Goal: Task Accomplishment & Management: Manage account settings

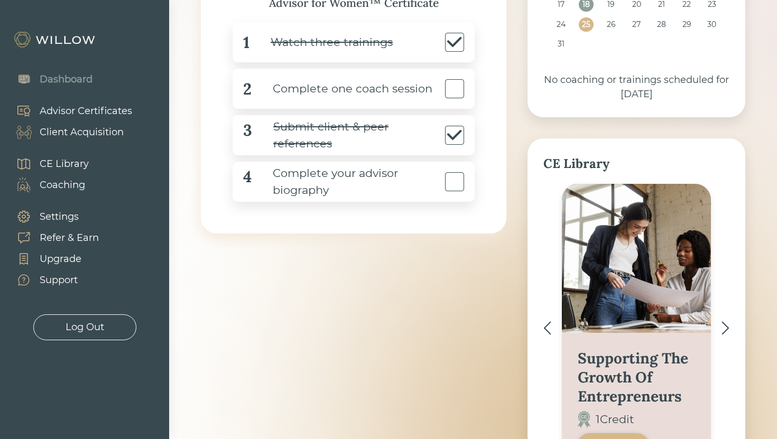
scroll to position [205, 0]
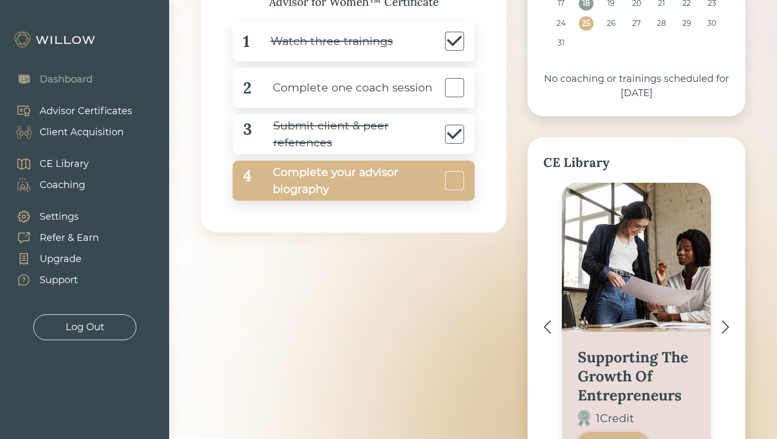
click at [371, 174] on div "Complete your advisor biography" at bounding box center [346, 181] width 191 height 34
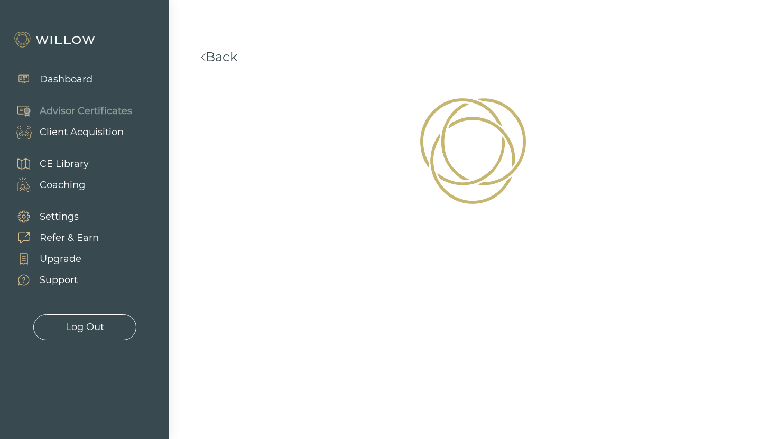
click at [226, 62] on link "Back" at bounding box center [219, 56] width 36 height 15
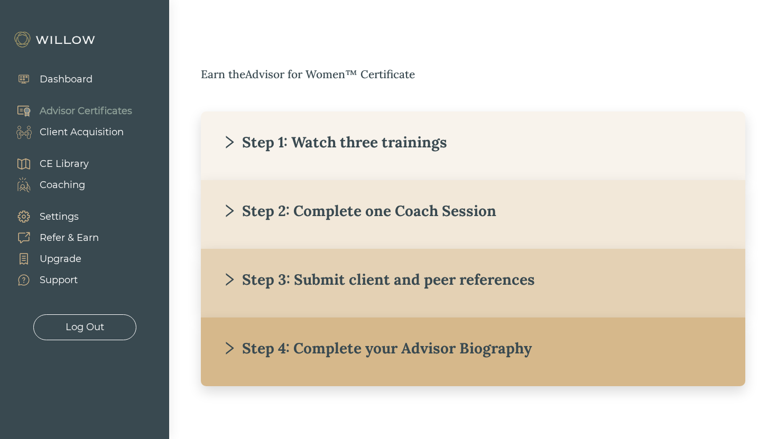
scroll to position [141, 0]
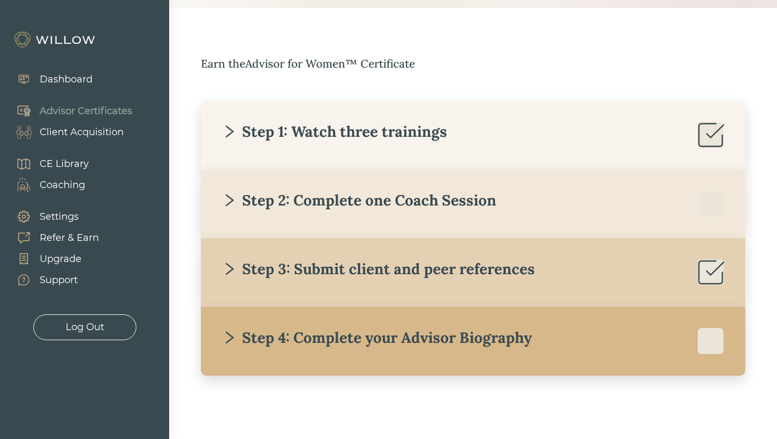
click at [377, 204] on div "Step 2: Complete one Coach Session" at bounding box center [359, 200] width 274 height 19
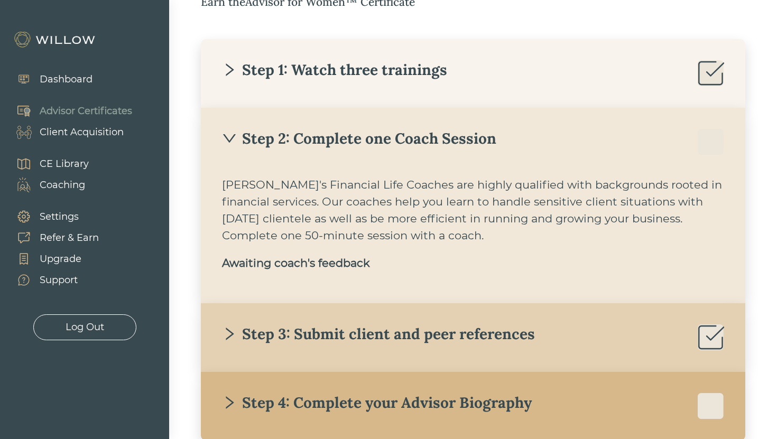
scroll to position [202, 0]
click at [344, 189] on div "[PERSON_NAME]'s Financial Life Coaches are highly qualified with backgrounds ro…" at bounding box center [473, 210] width 502 height 68
click at [74, 81] on div "Dashboard" at bounding box center [66, 79] width 53 height 14
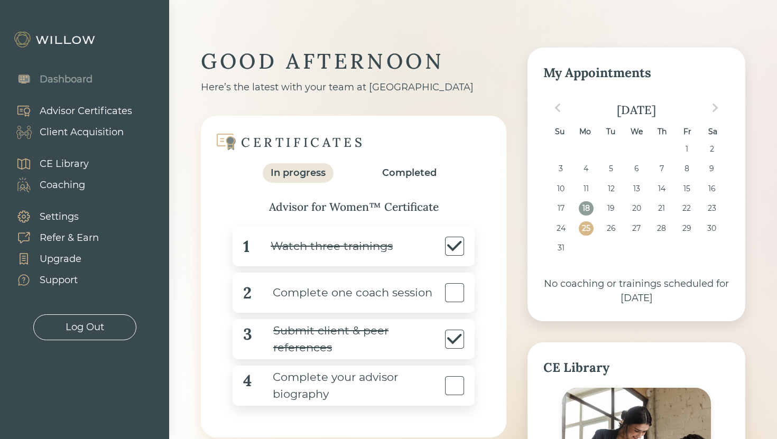
click at [336, 292] on div "Complete one coach session" at bounding box center [341, 293] width 181 height 24
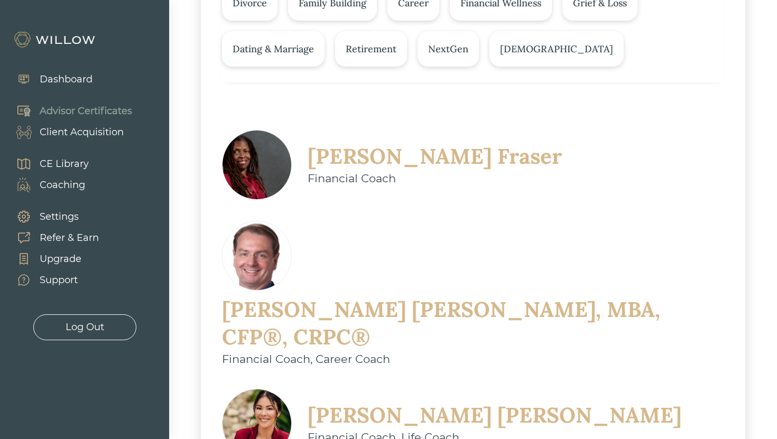
scroll to position [287, 0]
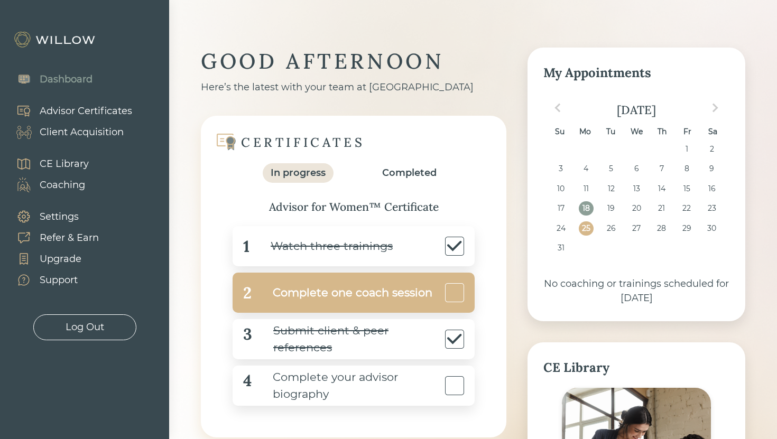
click at [367, 290] on div "Complete one coach session" at bounding box center [341, 293] width 181 height 24
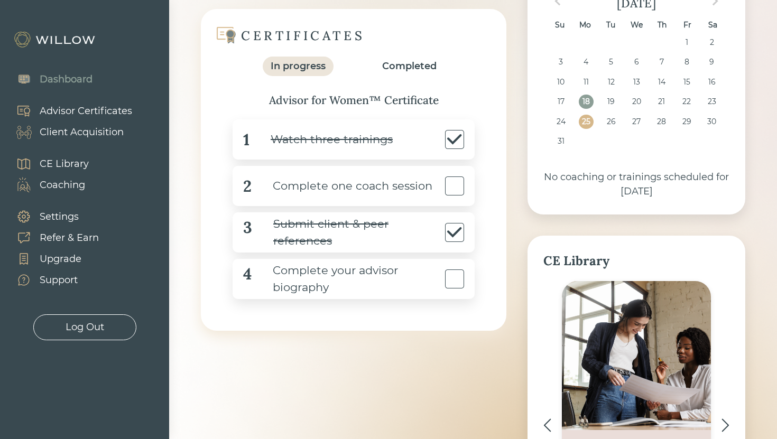
scroll to position [110, 0]
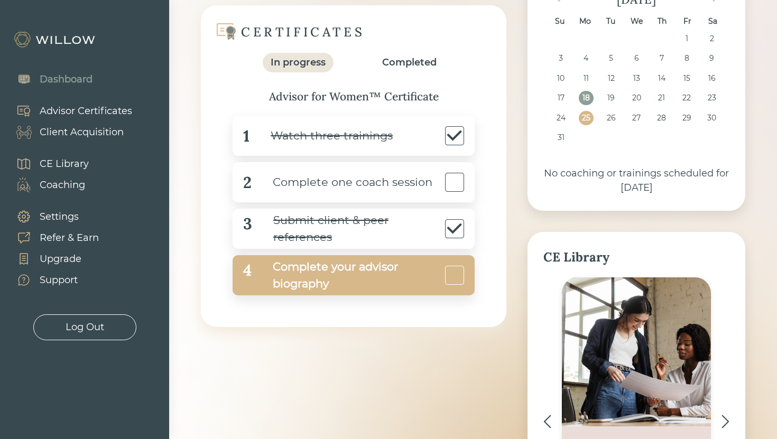
click at [334, 270] on div "Complete your advisor biography" at bounding box center [346, 275] width 191 height 34
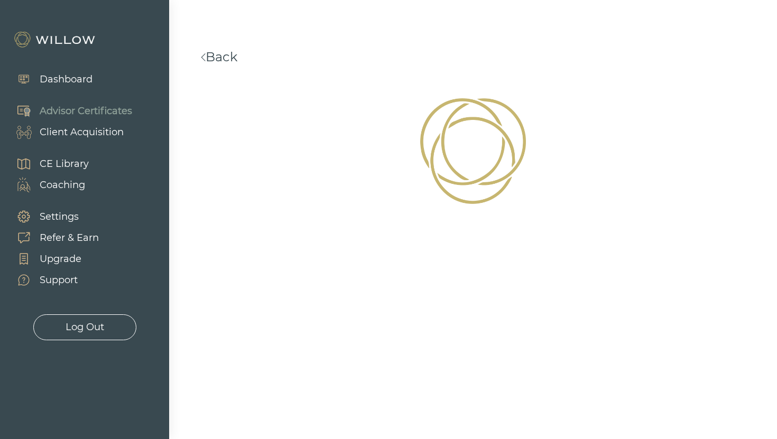
click at [96, 136] on div "Client Acquisition" at bounding box center [82, 132] width 84 height 14
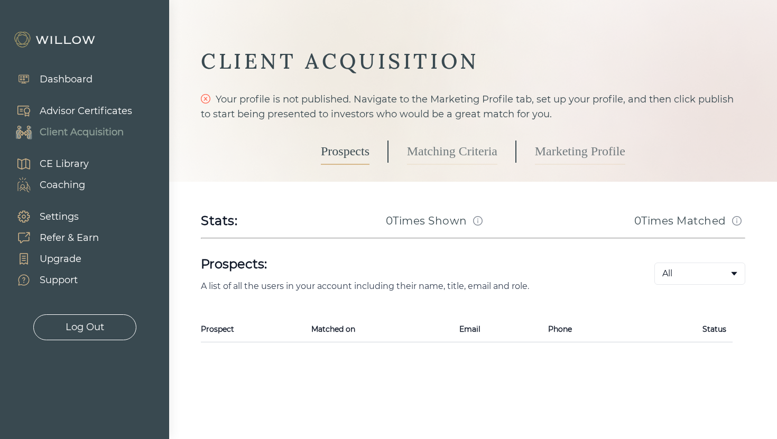
click at [423, 155] on link "Matching Criteria" at bounding box center [452, 151] width 90 height 26
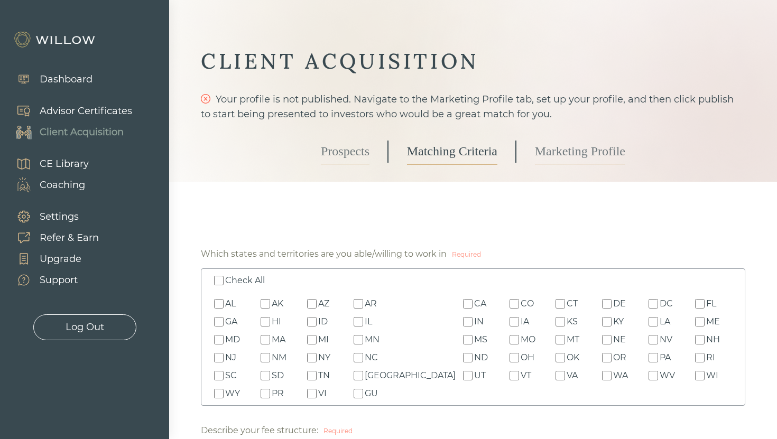
click at [557, 148] on link "Marketing Profile" at bounding box center [580, 151] width 90 height 26
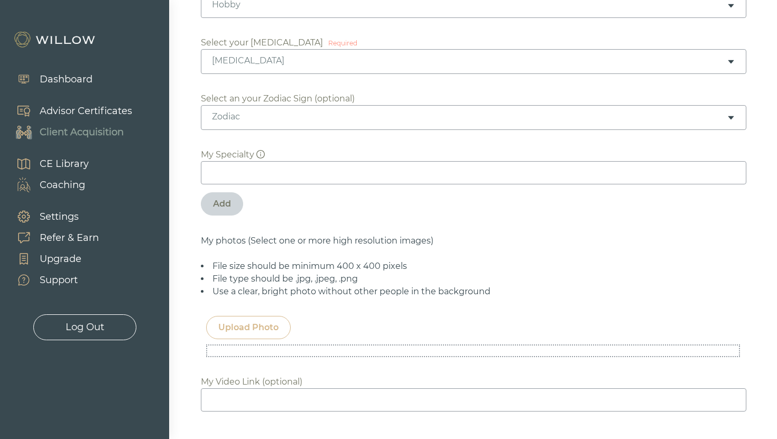
scroll to position [507, 0]
click at [388, 124] on div "Zodiac" at bounding box center [473, 118] width 545 height 25
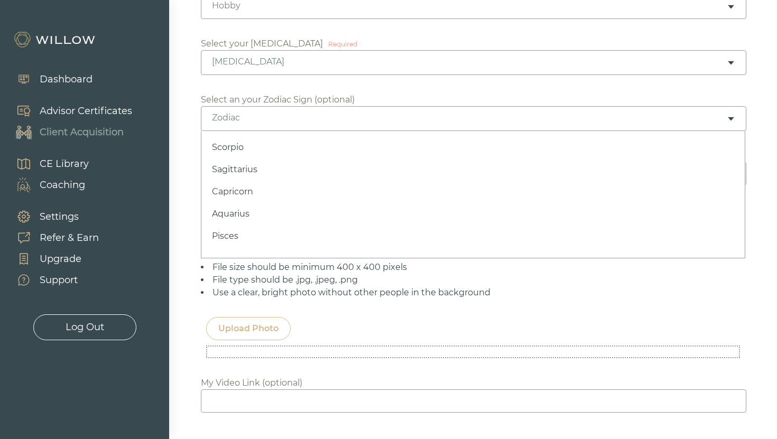
click at [453, 91] on div "Biography Start typing XXXXXXXXXXXXXXXXXXXXXXXXXXXXXXXXXXXXXXXXXXXXXXXXXXXXXXXX…" at bounding box center [473, 430] width 544 height 1417
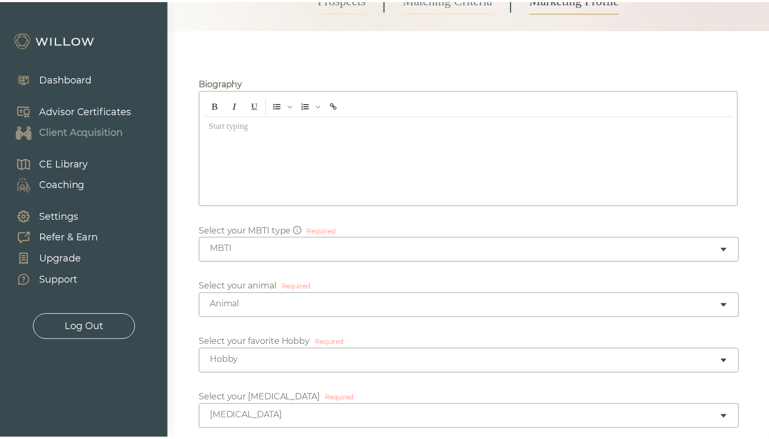
scroll to position [0, 0]
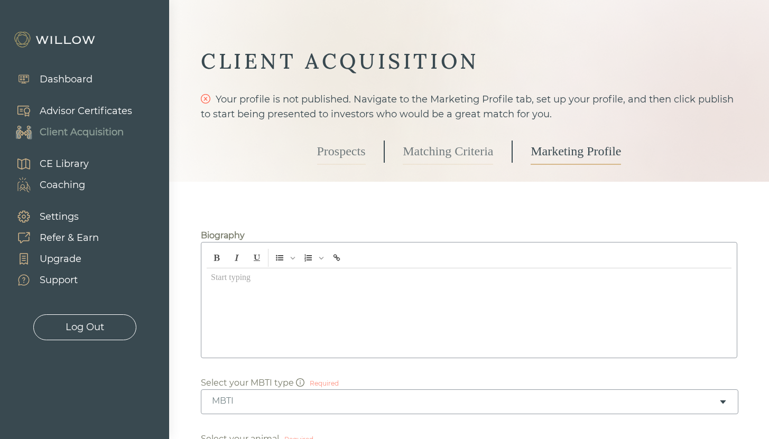
click at [63, 79] on div "Dashboard" at bounding box center [66, 79] width 53 height 14
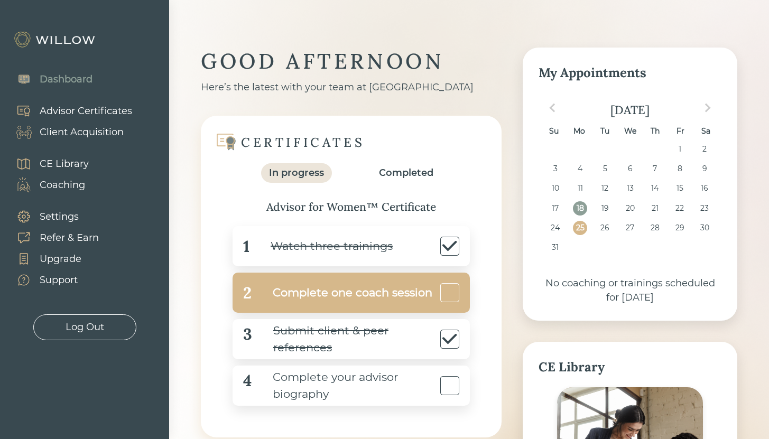
click at [339, 287] on div "Complete one coach session" at bounding box center [341, 293] width 181 height 24
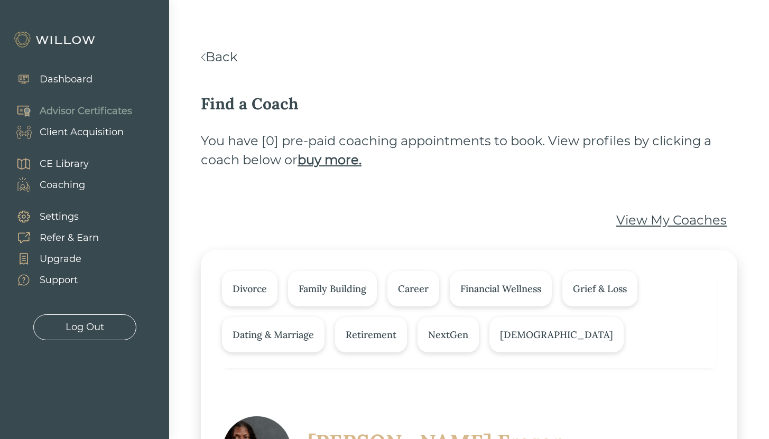
click at [212, 56] on link "Back" at bounding box center [219, 56] width 36 height 15
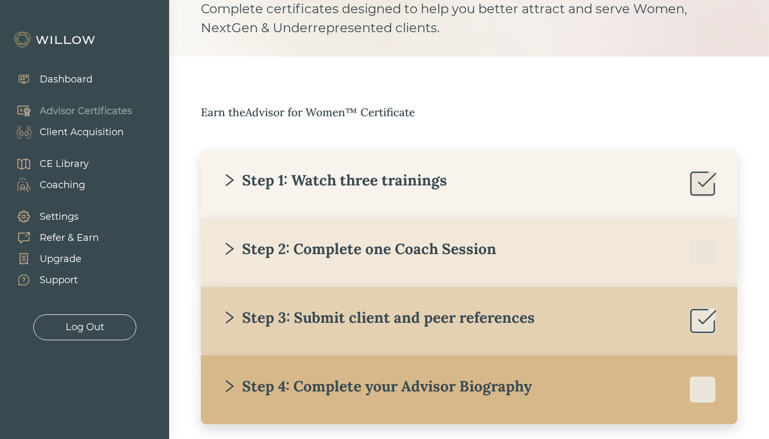
scroll to position [141, 0]
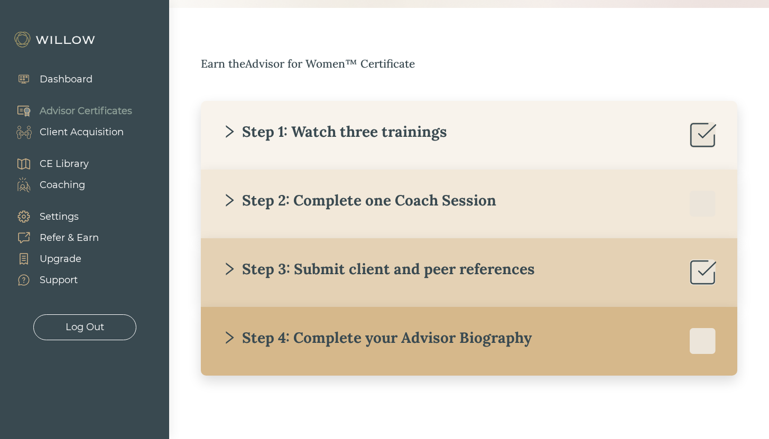
click at [635, 204] on div "Step 2: Complete one Coach Session" at bounding box center [469, 204] width 494 height 26
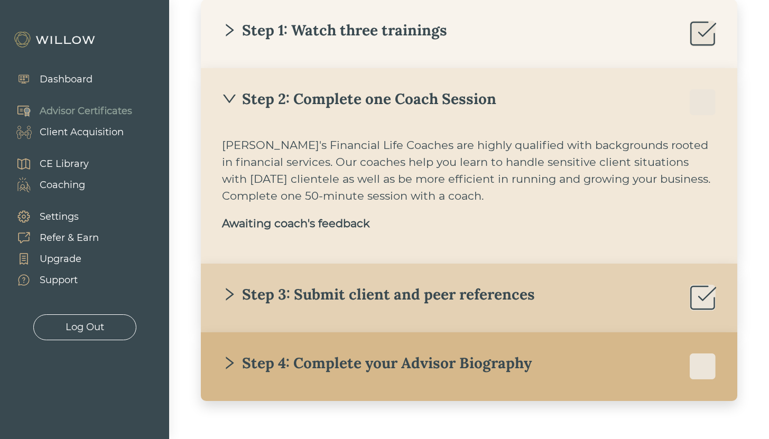
scroll to position [188, 0]
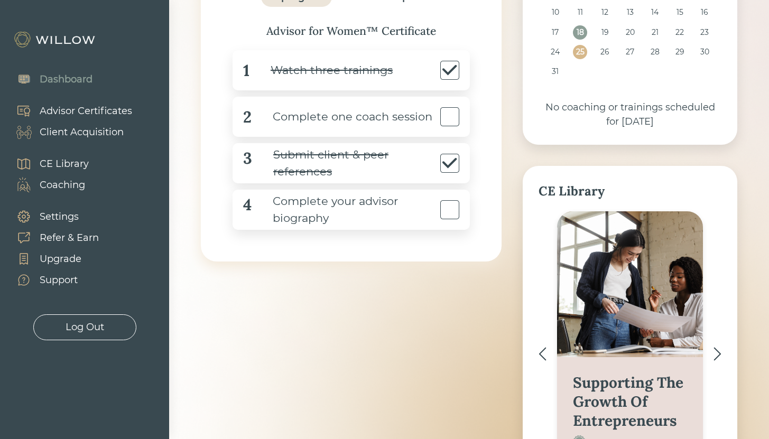
scroll to position [179, 0]
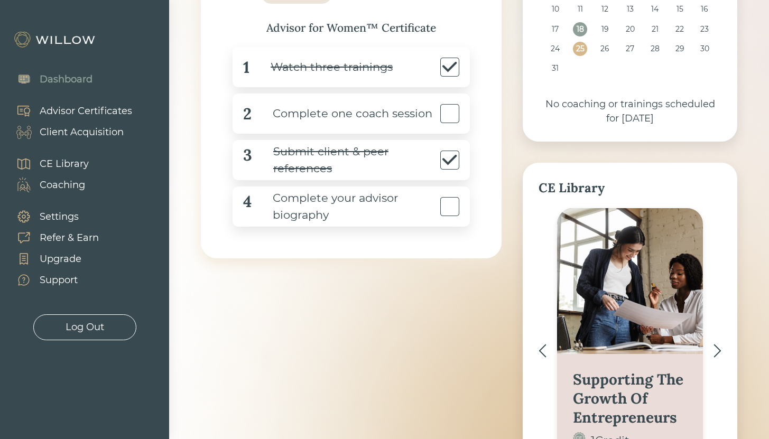
click at [78, 281] on div "Support" at bounding box center [59, 280] width 38 height 14
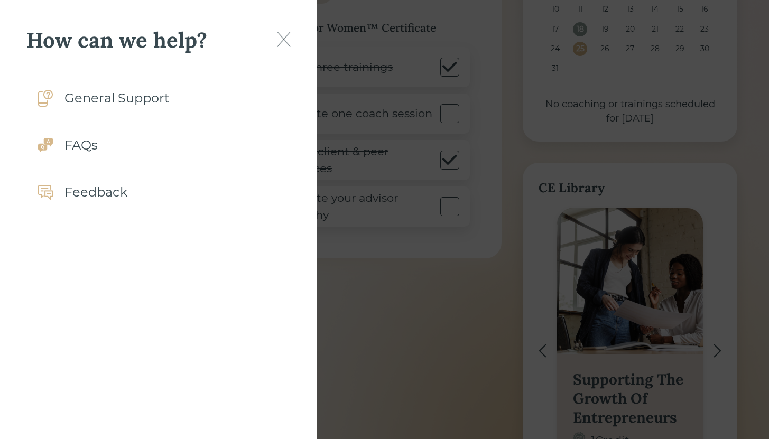
click at [139, 114] on div "General Support" at bounding box center [145, 98] width 217 height 47
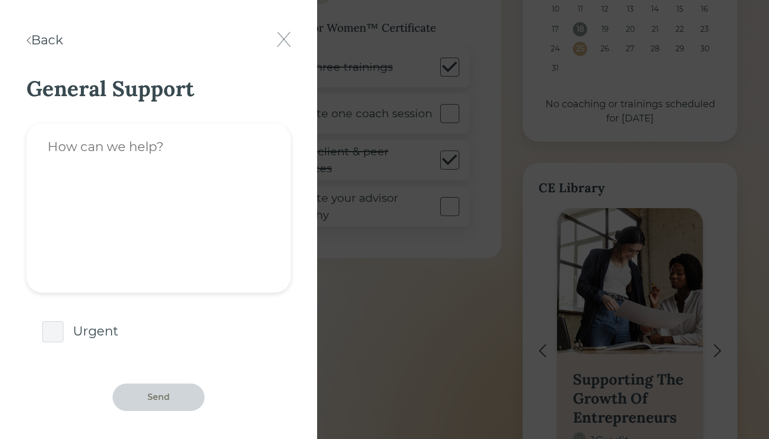
click at [60, 37] on div "Back" at bounding box center [44, 40] width 36 height 19
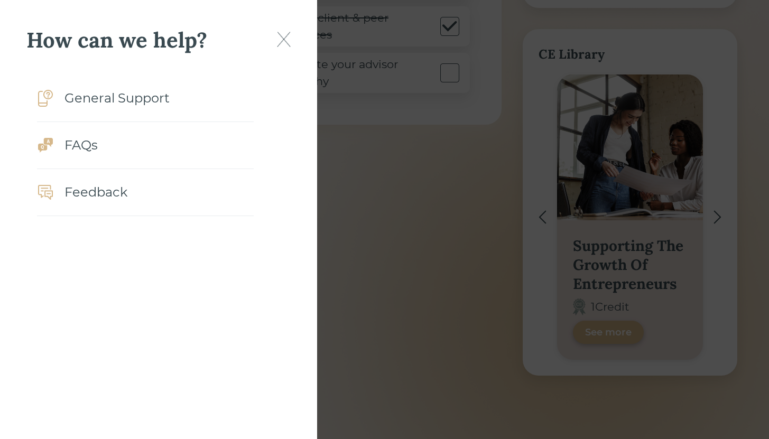
scroll to position [0, 0]
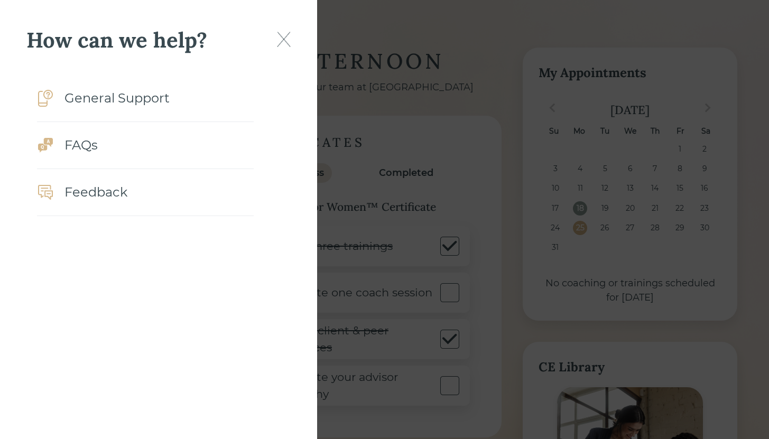
click at [286, 41] on img at bounding box center [284, 39] width 14 height 15
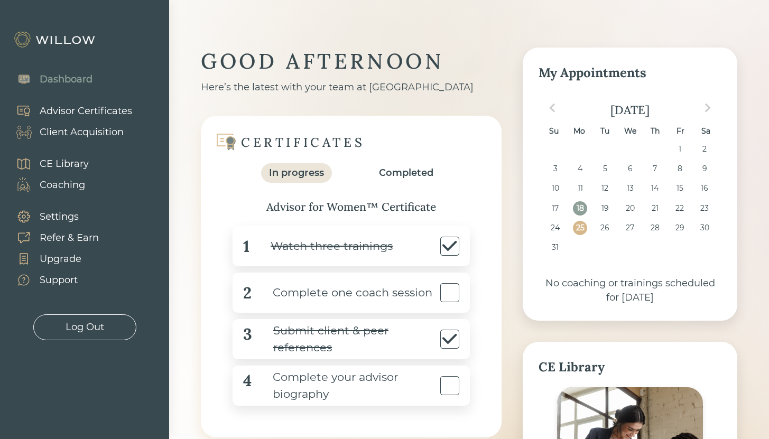
click at [62, 278] on div "Support" at bounding box center [59, 280] width 38 height 14
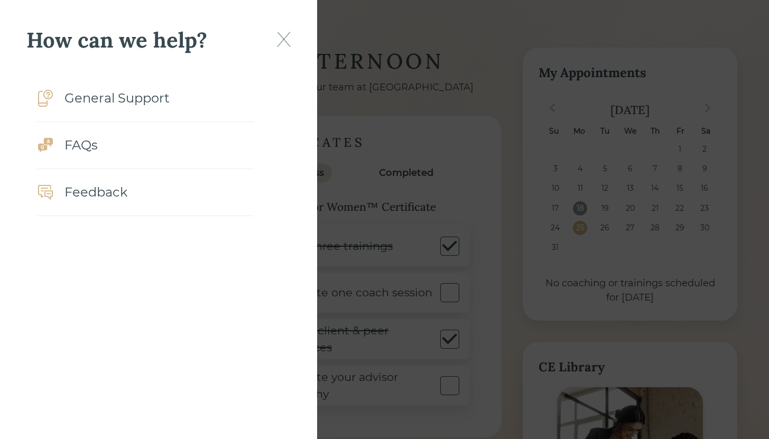
click at [142, 105] on div "General Support" at bounding box center [116, 98] width 105 height 19
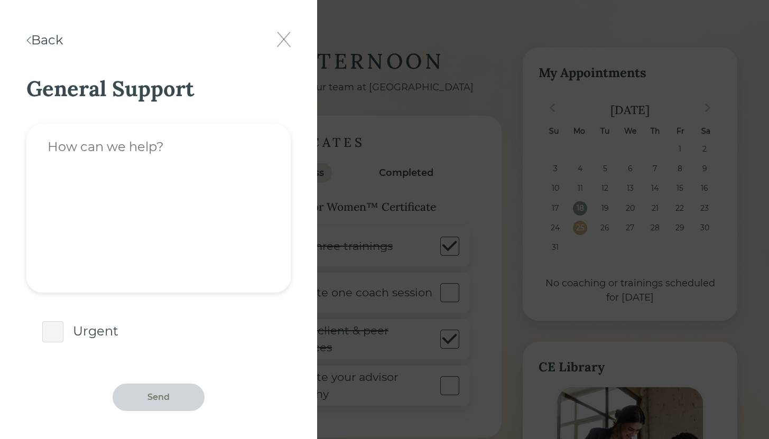
click at [120, 165] on textarea at bounding box center [158, 208] width 264 height 169
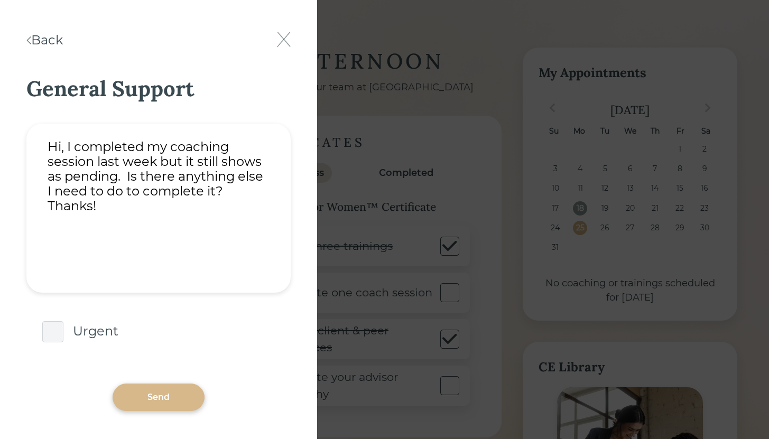
click at [218, 190] on textarea "Hi, I completed my coaching session last week but it still shows as pending. Is…" at bounding box center [158, 208] width 264 height 169
type textarea "Hi, I completed my coaching session last week but it still shows as pending. Is…"
click at [154, 399] on div "Send" at bounding box center [158, 397] width 22 height 13
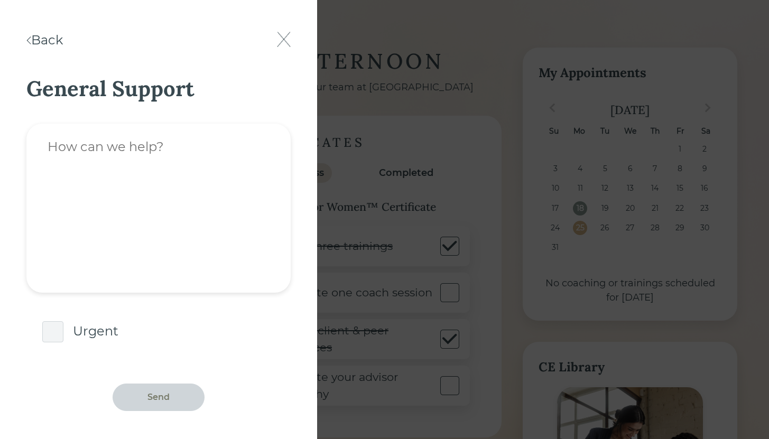
click at [63, 40] on div "Back" at bounding box center [44, 40] width 36 height 19
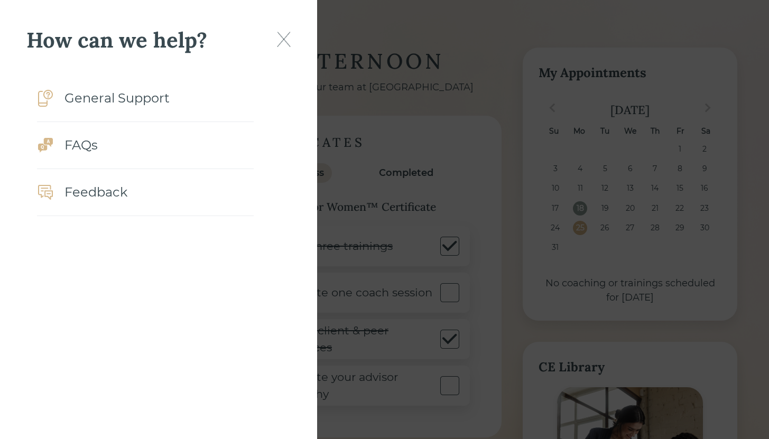
click at [282, 44] on img at bounding box center [284, 39] width 14 height 15
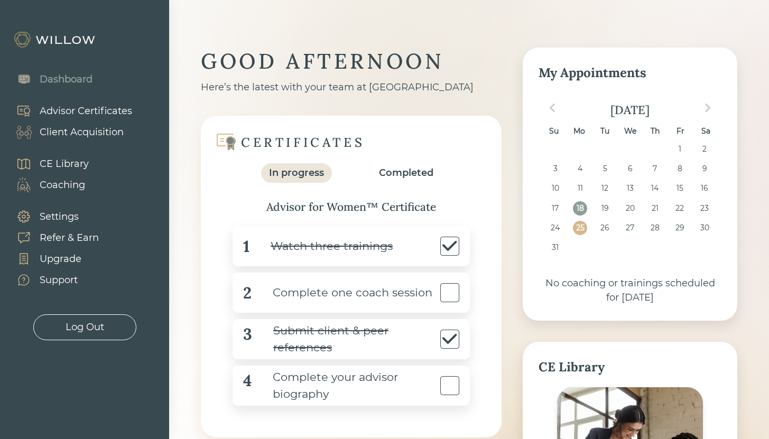
click at [43, 277] on div "Support" at bounding box center [59, 280] width 38 height 14
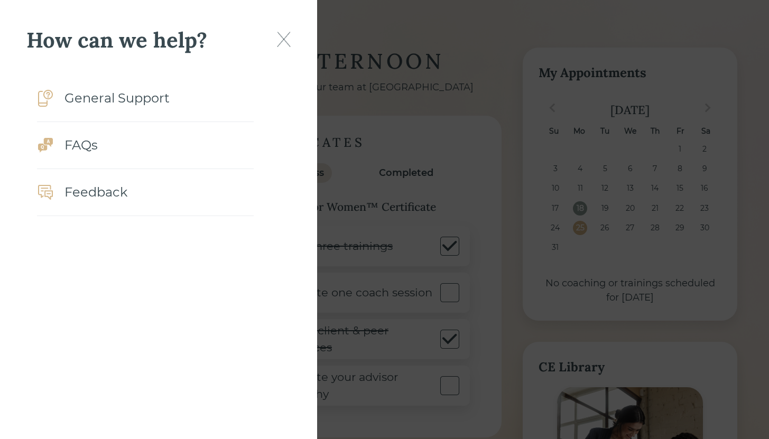
click at [102, 141] on div "FAQs" at bounding box center [145, 145] width 217 height 47
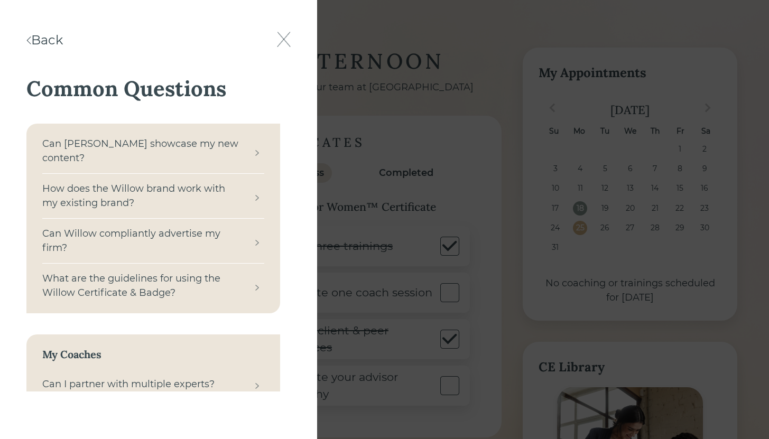
click at [283, 44] on img at bounding box center [284, 39] width 14 height 15
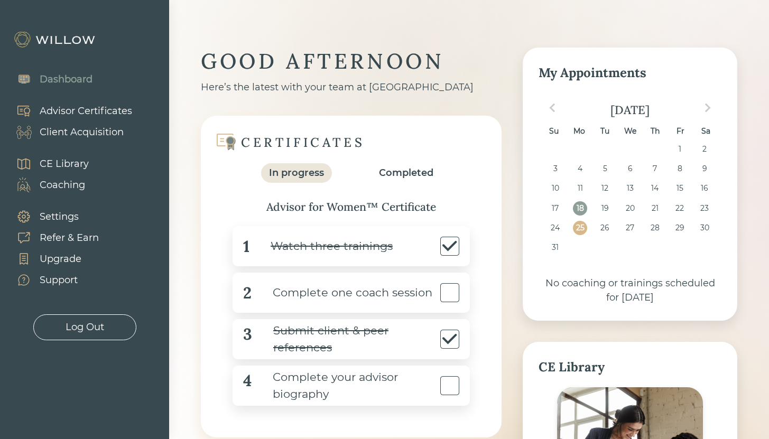
click at [54, 277] on div "Support" at bounding box center [59, 280] width 38 height 14
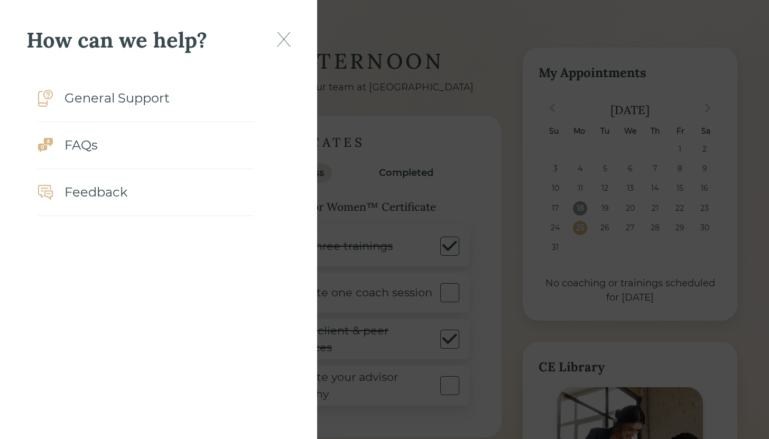
click at [91, 101] on div "General Support" at bounding box center [116, 98] width 105 height 19
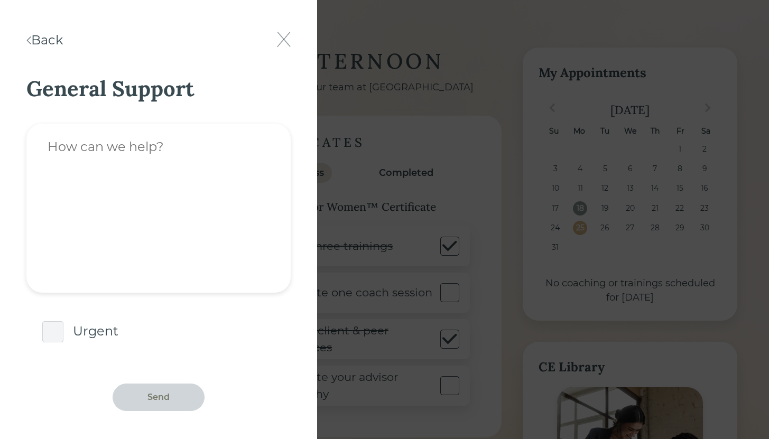
click at [278, 38] on img at bounding box center [284, 39] width 14 height 15
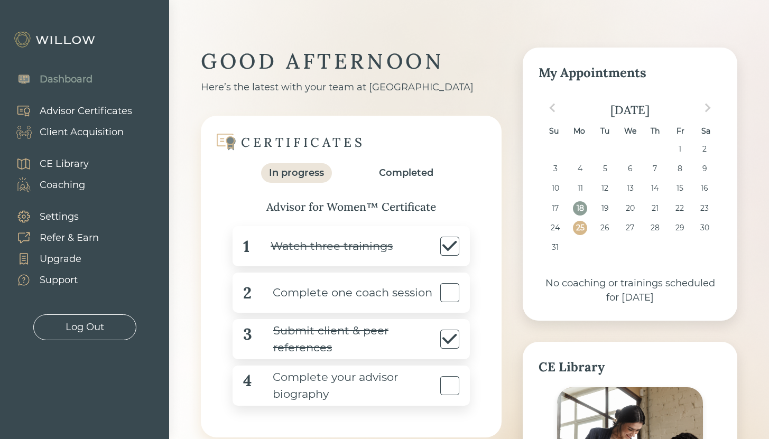
click at [66, 256] on div "Upgrade" at bounding box center [61, 259] width 42 height 14
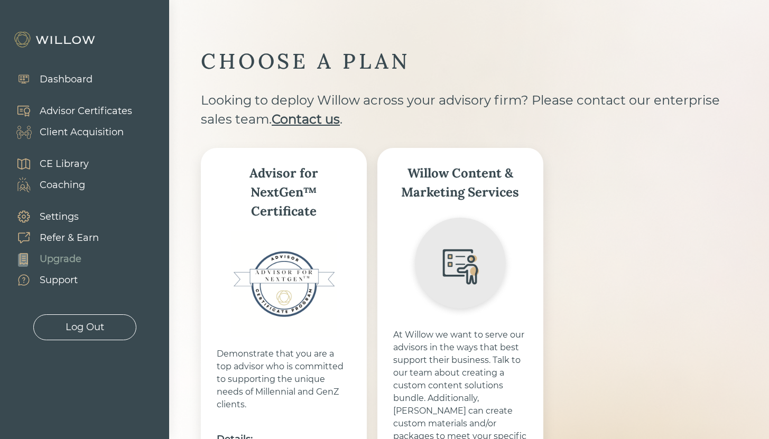
click at [74, 113] on div "Advisor Certificates" at bounding box center [86, 111] width 92 height 14
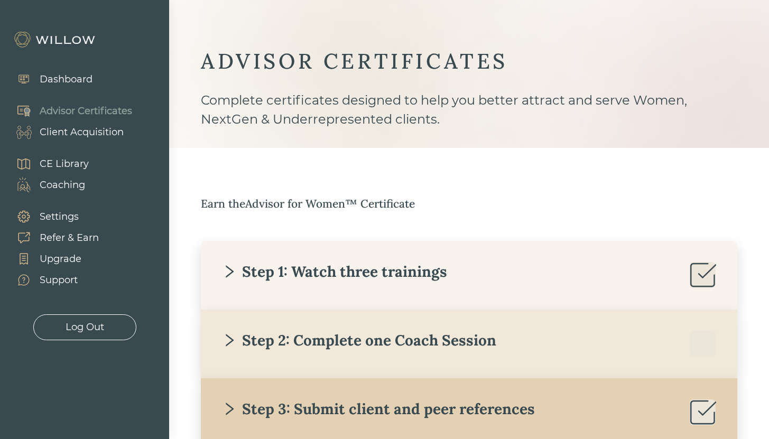
click at [68, 85] on div "Dashboard" at bounding box center [66, 79] width 53 height 14
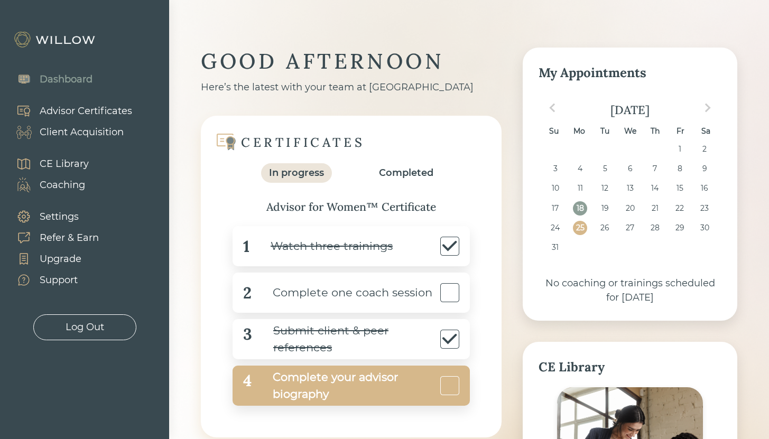
click at [311, 382] on div "Complete your advisor biography" at bounding box center [344, 386] width 186 height 34
click at [321, 389] on div "Complete your advisor biography" at bounding box center [344, 386] width 186 height 34
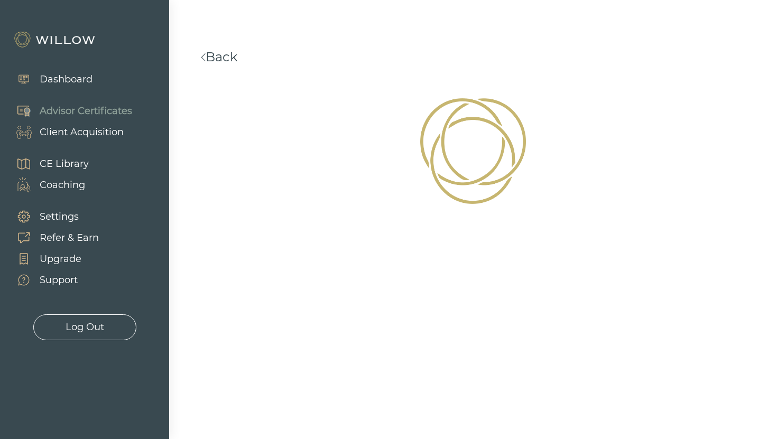
click at [218, 54] on link "Back" at bounding box center [219, 56] width 36 height 15
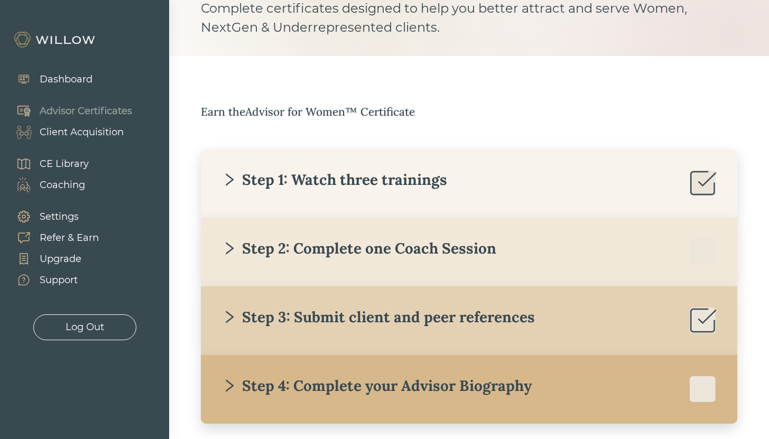
scroll to position [92, 0]
click at [289, 385] on div "Step 4: Complete your Advisor Biography" at bounding box center [377, 385] width 310 height 19
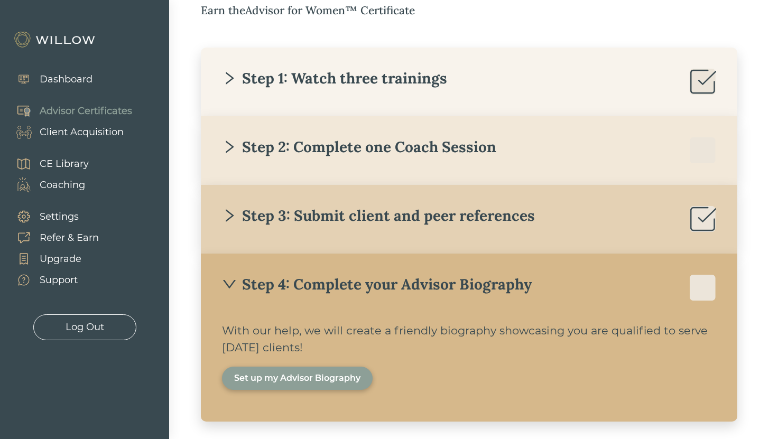
scroll to position [240, 0]
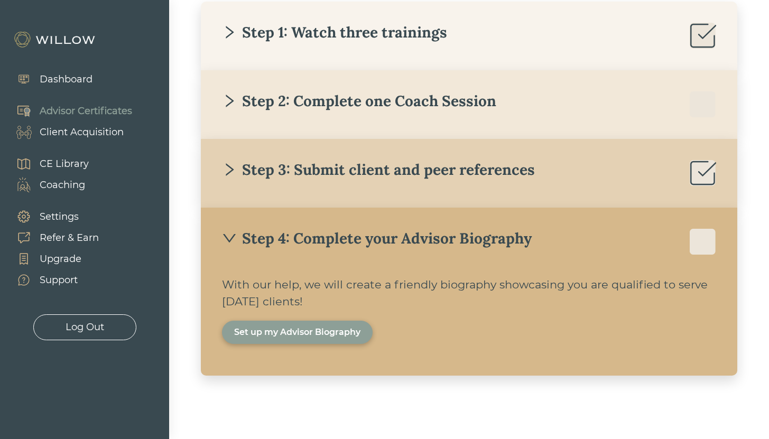
click at [307, 327] on div "Set up my Advisor Biography" at bounding box center [297, 332] width 126 height 13
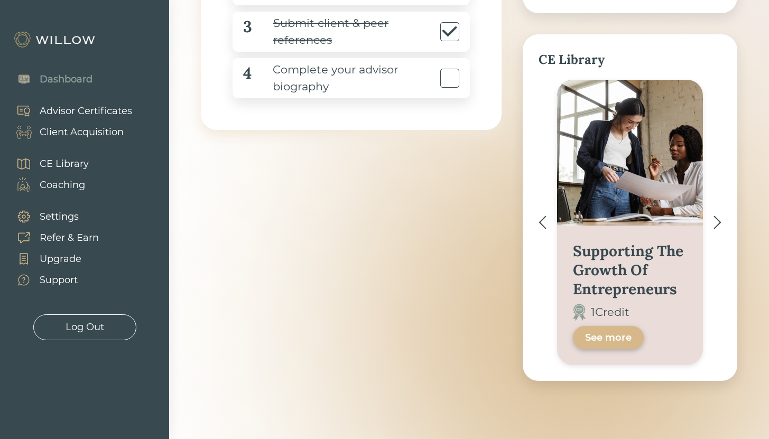
scroll to position [313, 0]
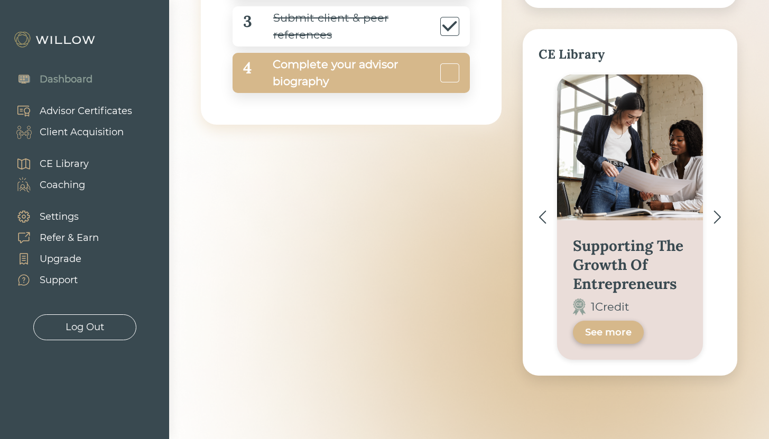
click at [284, 68] on div "Complete your advisor biography" at bounding box center [344, 73] width 186 height 34
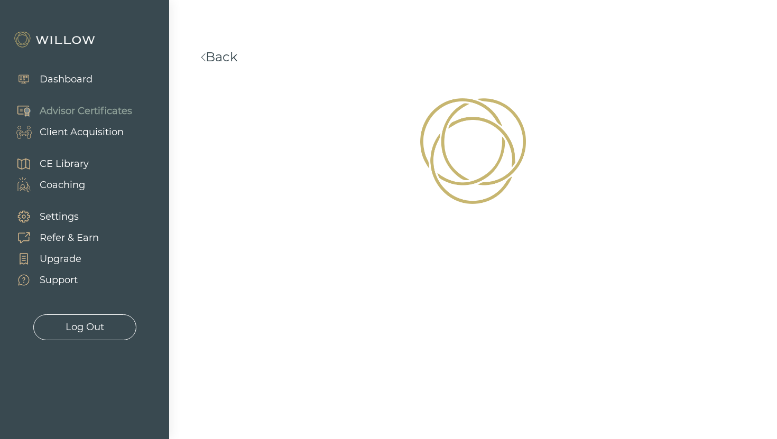
click at [226, 54] on link "Back" at bounding box center [219, 56] width 36 height 15
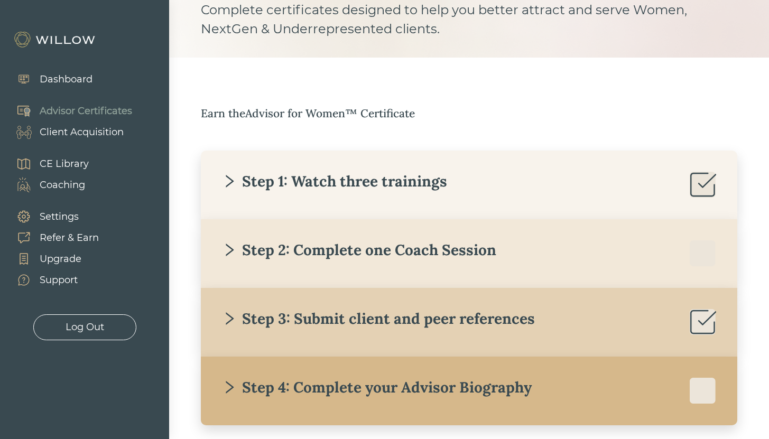
scroll to position [141, 0]
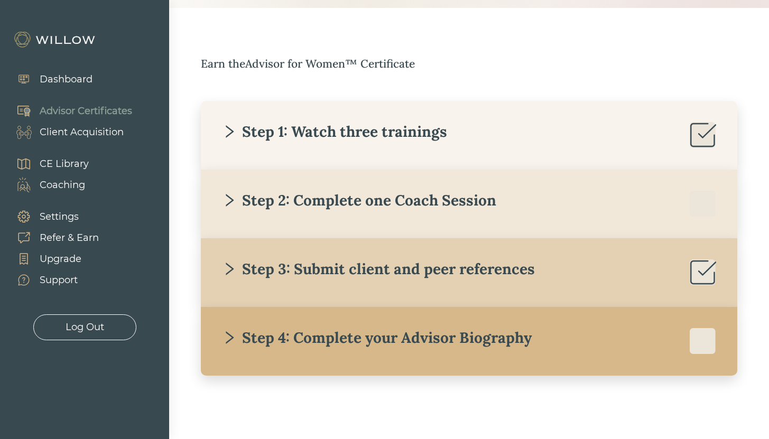
click at [346, 343] on div "Step 4: Complete your Advisor Biography" at bounding box center [377, 337] width 310 height 19
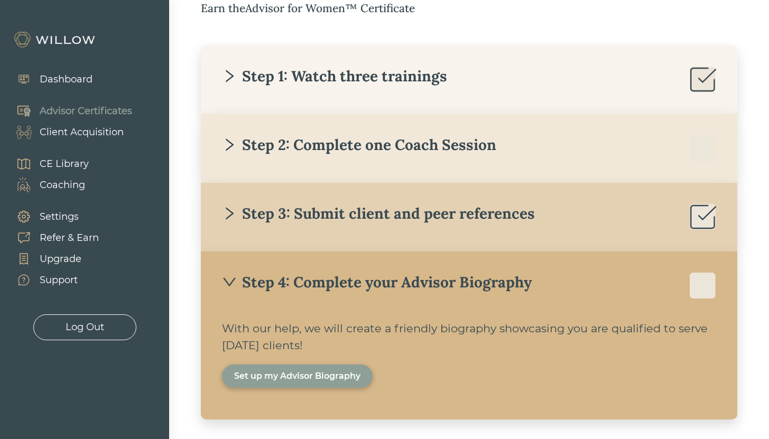
scroll to position [240, 0]
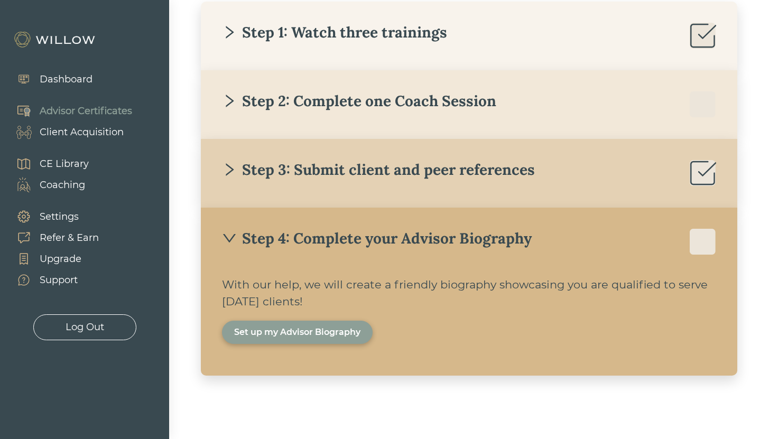
click at [286, 331] on div "Set up my Advisor Biography" at bounding box center [297, 332] width 126 height 13
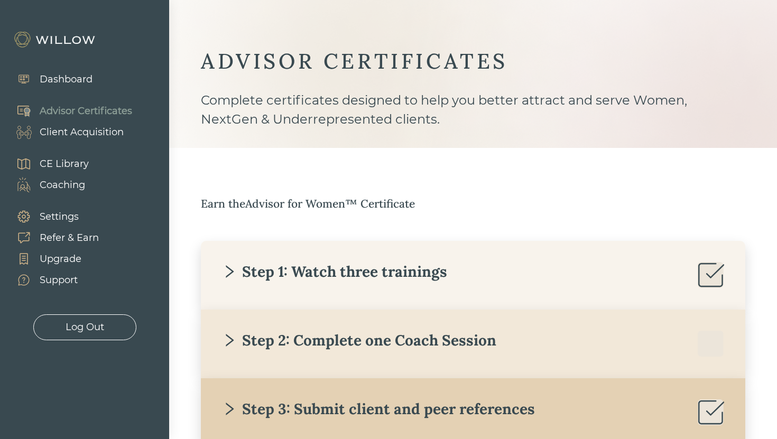
click at [286, 331] on div at bounding box center [388, 219] width 777 height 439
